Goal: Task Accomplishment & Management: Manage account settings

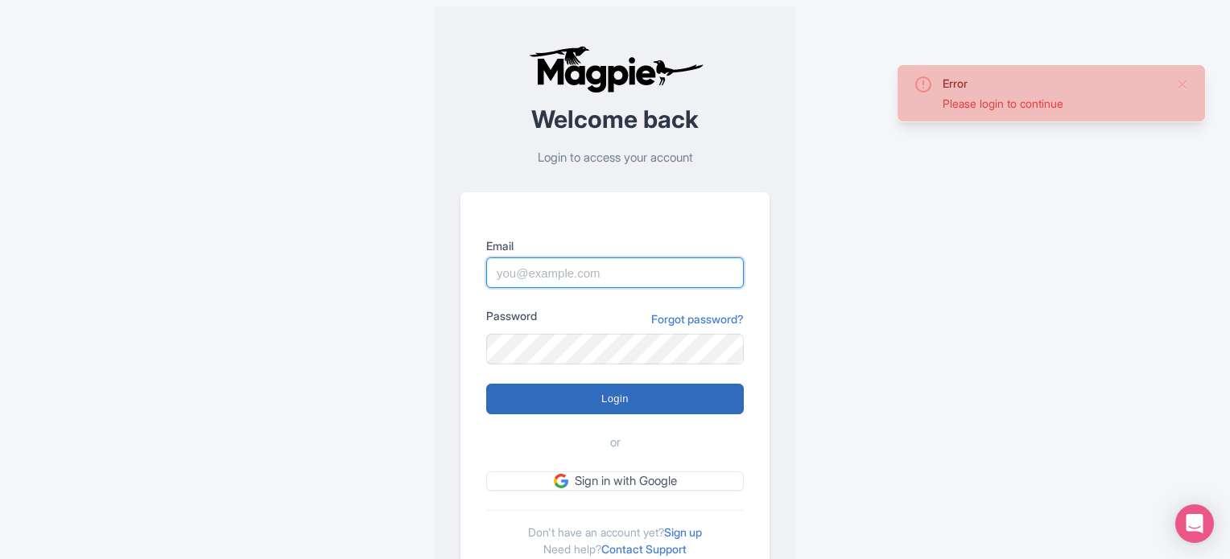
type input "commercial@ticketstation.it"
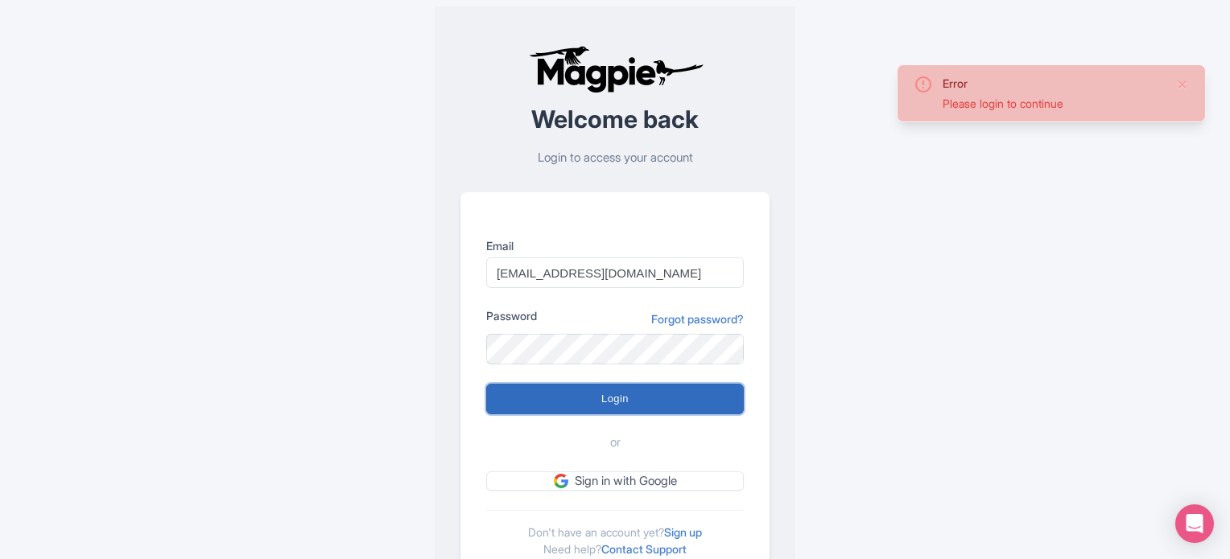
click at [602, 406] on input "Login" at bounding box center [615, 399] width 258 height 31
type input "Logging in..."
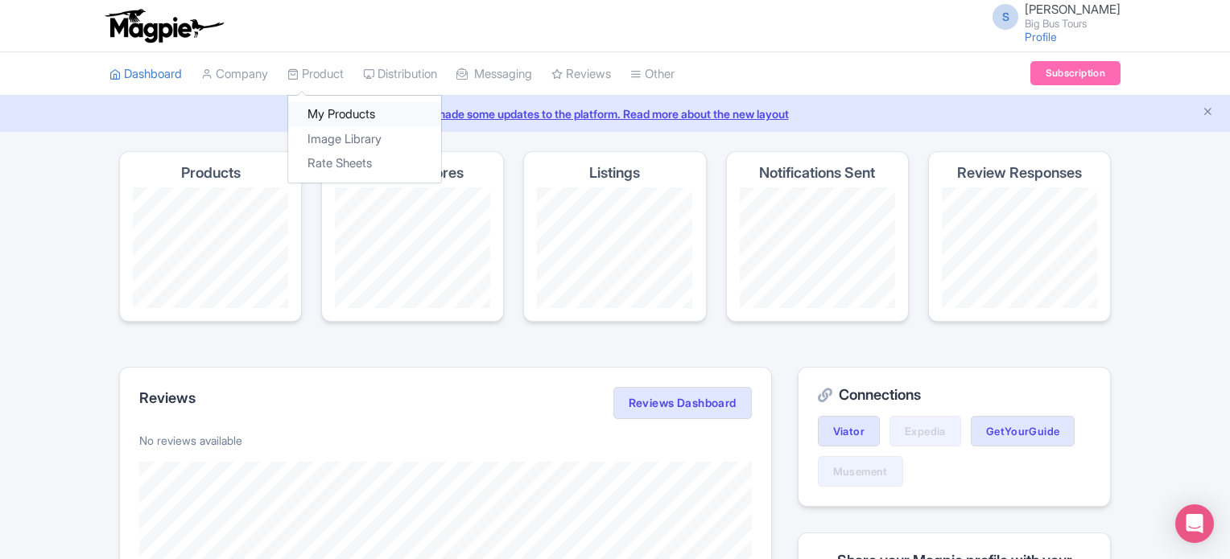
click at [335, 113] on link "My Products" at bounding box center [364, 114] width 153 height 25
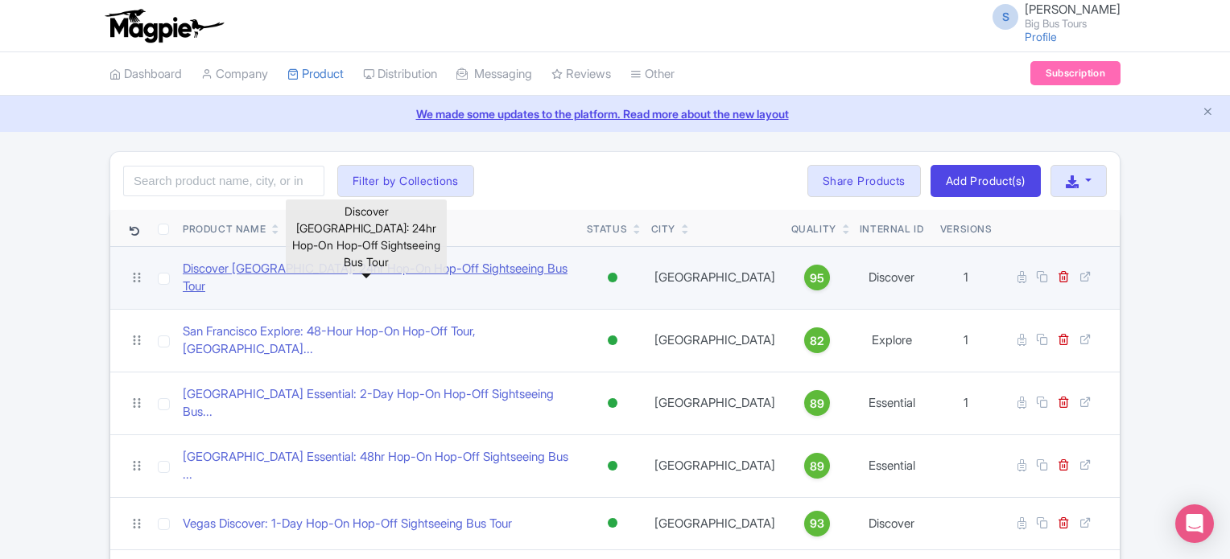
click at [369, 272] on link "Discover Abu Dhabi: 24hr Hop-On Hop-Off Sightseeing Bus Tour" at bounding box center [378, 278] width 391 height 36
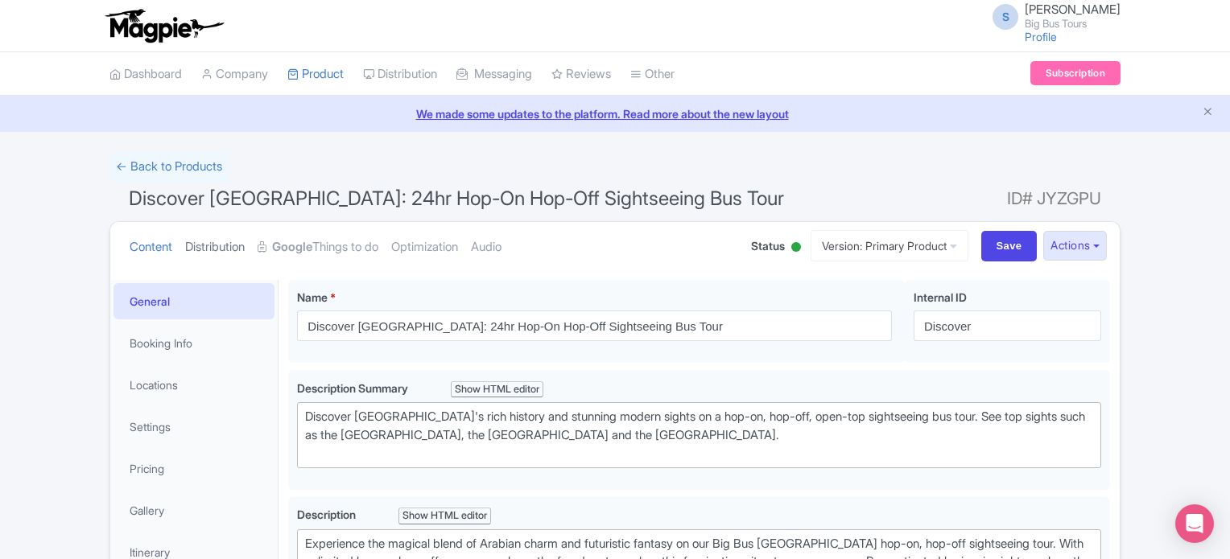
click at [210, 251] on link "Distribution" at bounding box center [215, 247] width 60 height 51
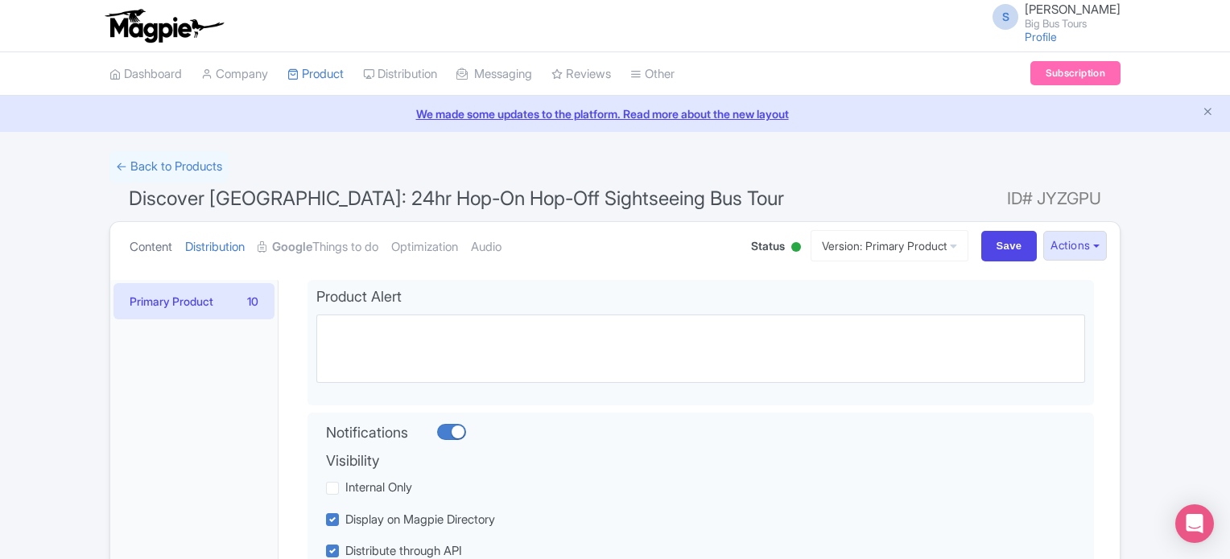
click at [134, 244] on link "Content" at bounding box center [151, 247] width 43 height 51
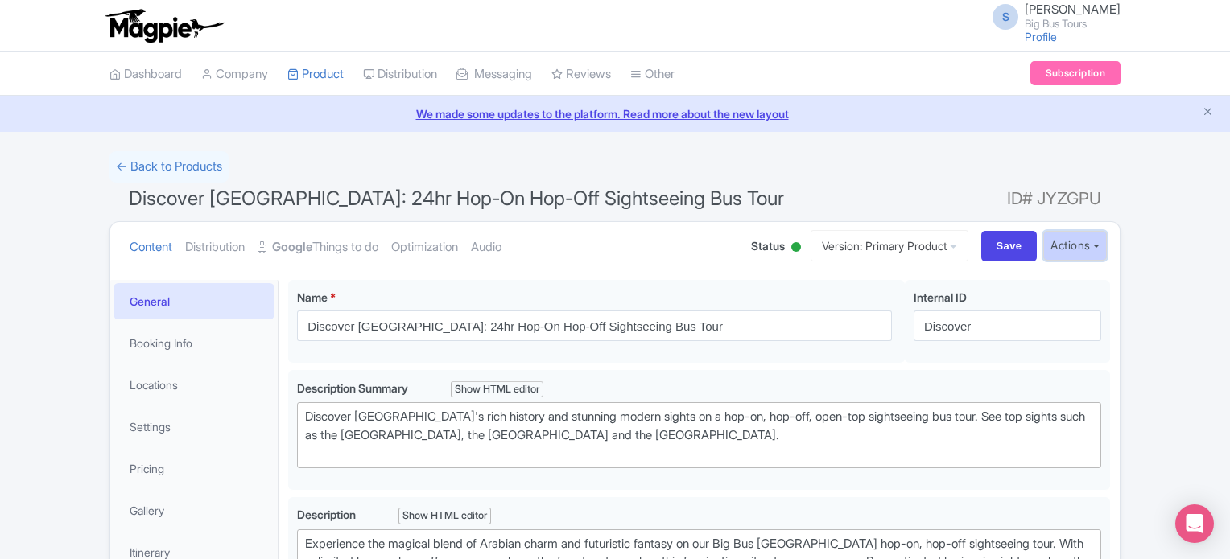
click at [1092, 246] on button "Actions" at bounding box center [1075, 246] width 64 height 30
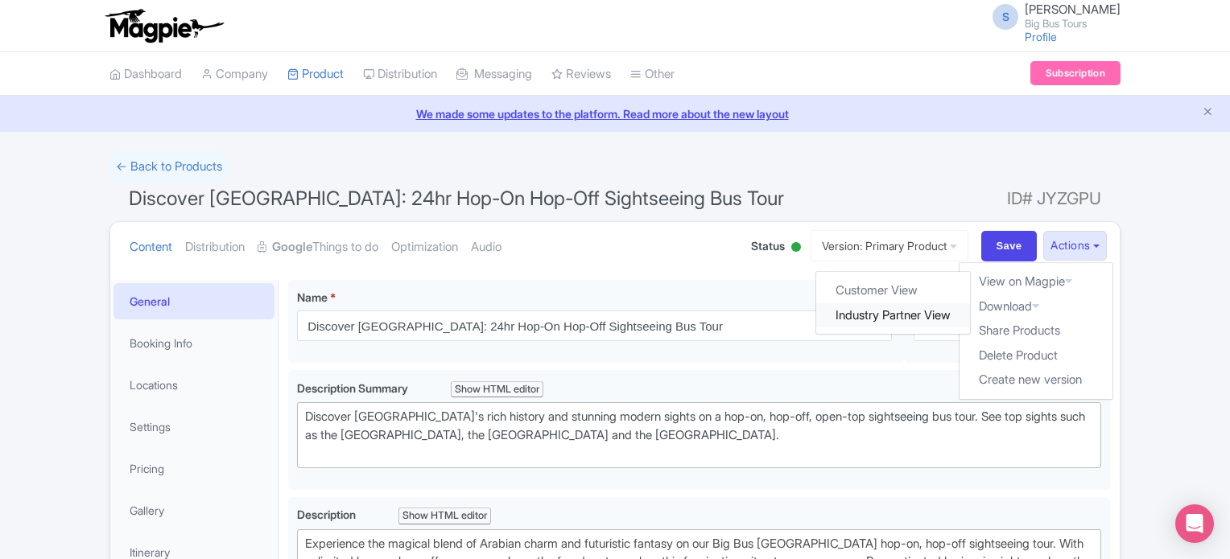
click at [922, 316] on link "Industry Partner View" at bounding box center [894, 315] width 154 height 25
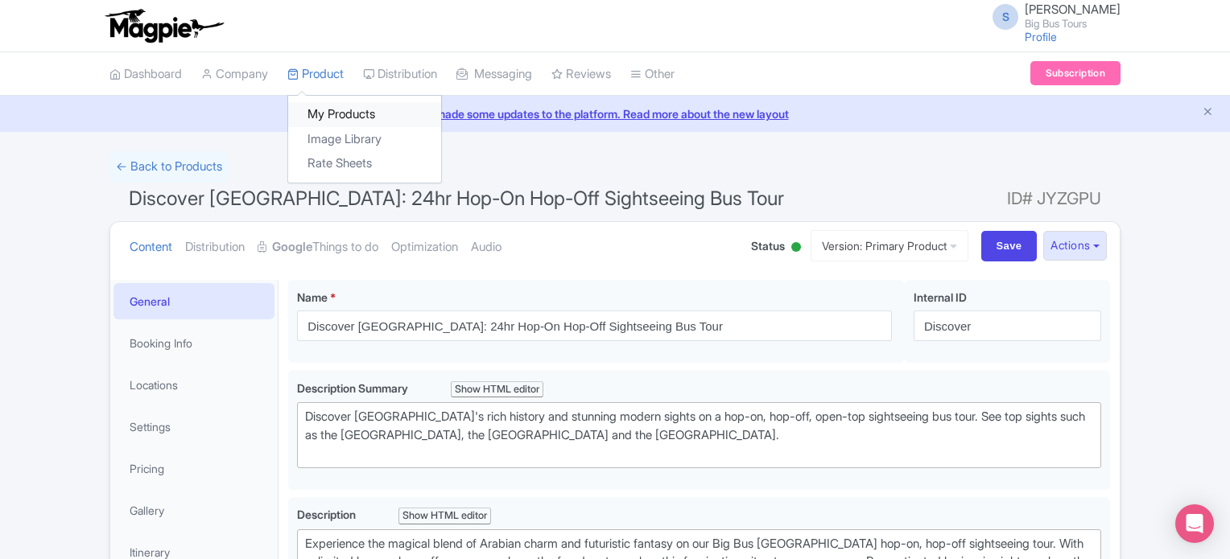
click at [328, 105] on link "My Products" at bounding box center [364, 114] width 153 height 25
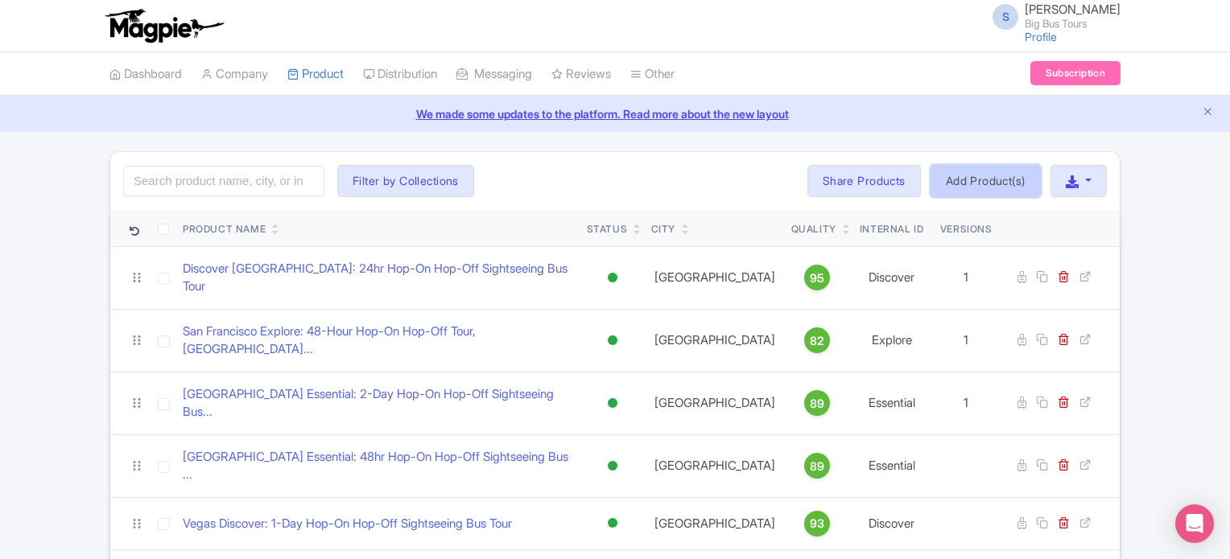
click at [989, 183] on link "Add Product(s)" at bounding box center [985, 181] width 110 height 32
